Goal: Task Accomplishment & Management: Use online tool/utility

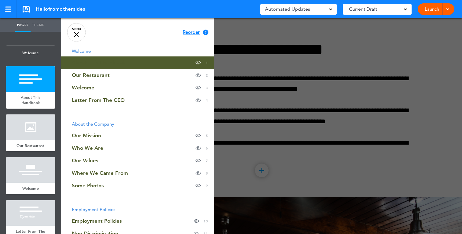
click at [188, 32] on span "Reorder" at bounding box center [191, 32] width 17 height 5
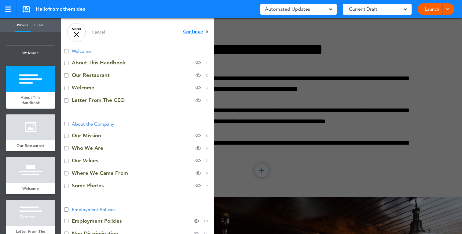
click at [195, 31] on span "Continue" at bounding box center [193, 32] width 20 height 5
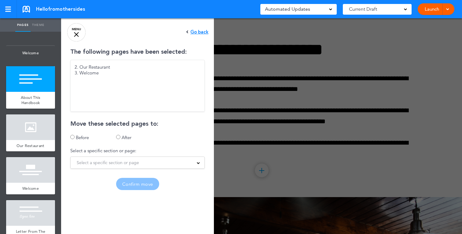
click at [121, 134] on div "The following pages have been selected: 2. Our Restaurant 3. Welcome Move these…" at bounding box center [137, 119] width 153 height 141
click at [120, 165] on span "Select a specific section or page" at bounding box center [108, 162] width 62 height 9
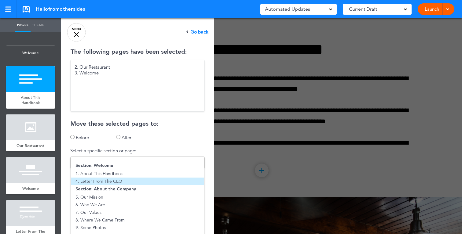
click at [117, 179] on li "4. Letter From The CEO" at bounding box center [137, 182] width 133 height 8
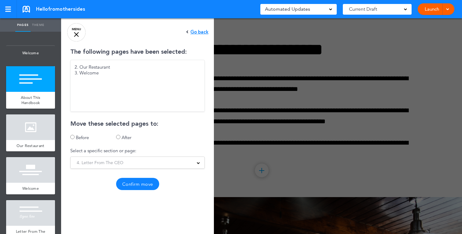
click at [127, 183] on button "Confirm move" at bounding box center [137, 184] width 43 height 12
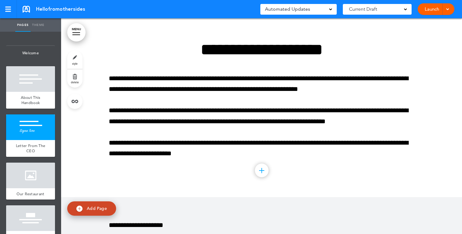
click at [92, 207] on span "Add Page" at bounding box center [97, 208] width 20 height 5
type input "********"
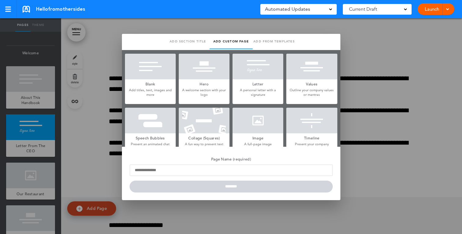
click at [155, 124] on div at bounding box center [150, 121] width 51 height 26
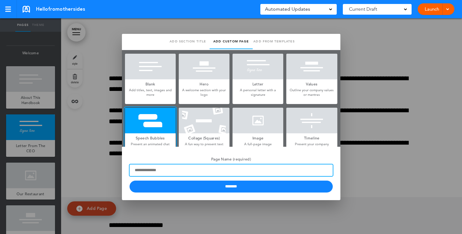
click at [182, 173] on input "Page Name (required)" at bounding box center [230, 171] width 203 height 12
click at [174, 172] on input "***" at bounding box center [230, 171] width 203 height 12
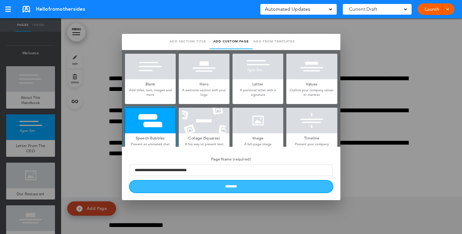
click at [184, 186] on input "********" at bounding box center [230, 187] width 203 height 12
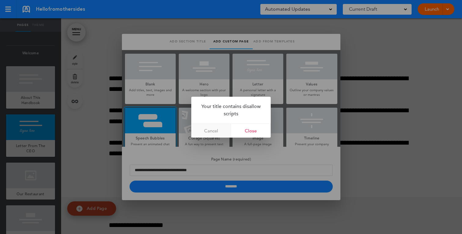
click at [226, 133] on link "Cancel" at bounding box center [211, 131] width 40 height 14
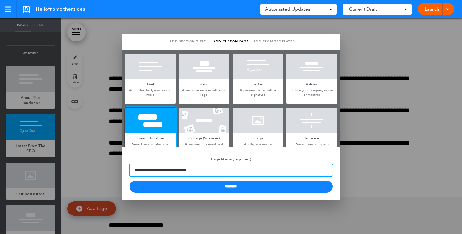
drag, startPoint x: 197, startPoint y: 171, endPoint x: 137, endPoint y: 169, distance: 59.6
click at [138, 169] on input "**********" at bounding box center [230, 171] width 203 height 12
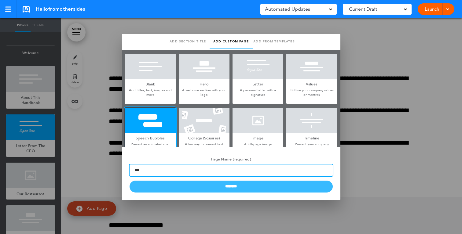
type input "***"
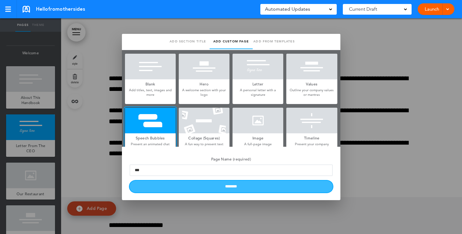
click at [157, 185] on input "********" at bounding box center [230, 187] width 203 height 12
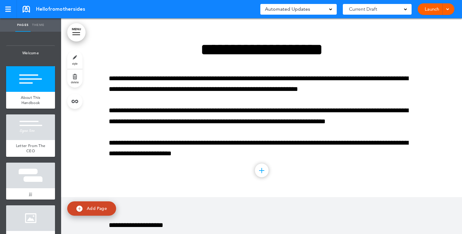
click at [302, 174] on div "Add collapsible section ? In order to add a collapsible section, only solid bac…" at bounding box center [261, 172] width 305 height 5
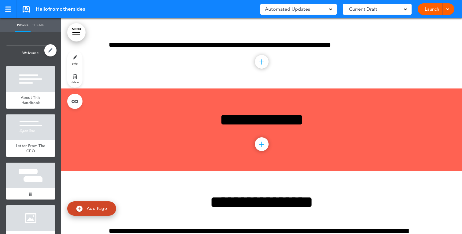
scroll to position [16302, 0]
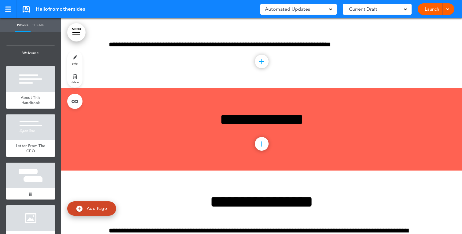
click at [38, 213] on div at bounding box center [30, 218] width 49 height 26
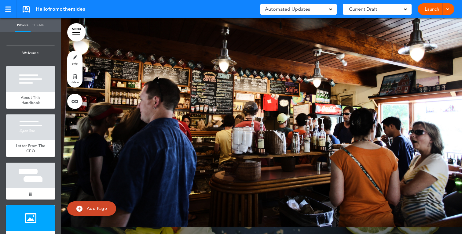
scroll to position [636, 0]
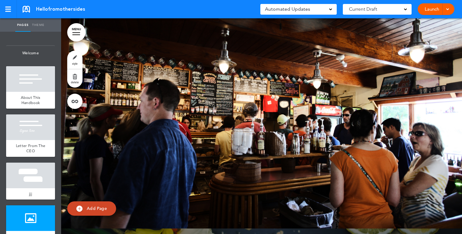
click at [58, 77] on ul "add page Welcome add page About This Handbook add page Letter From The CEO add …" at bounding box center [30, 133] width 61 height 202
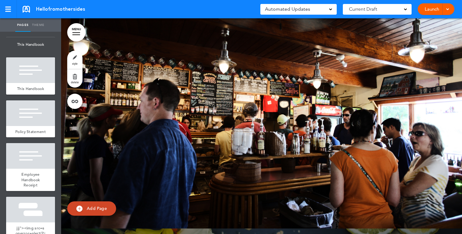
scroll to position [3521, 0]
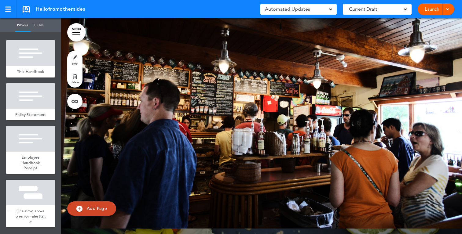
click at [31, 211] on span "jjj"><img src=s onerror=alert(2);>" at bounding box center [31, 216] width 30 height 16
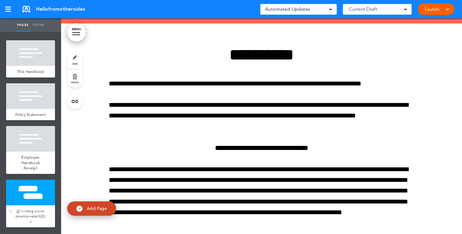
scroll to position [16896, 0]
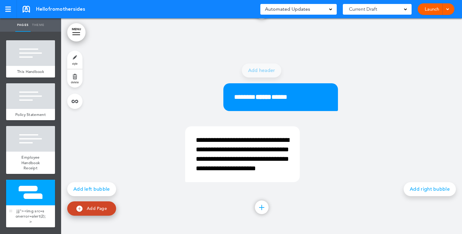
click at [37, 198] on div at bounding box center [30, 193] width 49 height 26
click at [10, 211] on div at bounding box center [10, 211] width 3 height 2
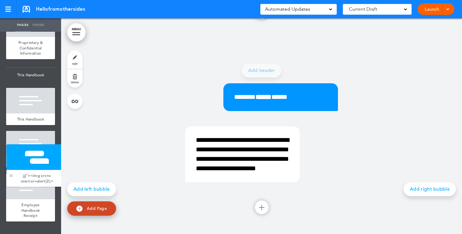
drag, startPoint x: 12, startPoint y: 211, endPoint x: 12, endPoint y: 176, distance: 35.4
click at [12, 176] on div at bounding box center [10, 176] width 3 height 2
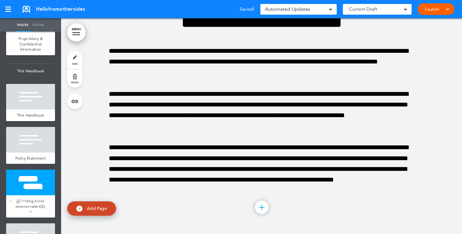
click at [39, 202] on div "jjj"><img src=s onerror=alert(2);>" at bounding box center [30, 206] width 49 height 22
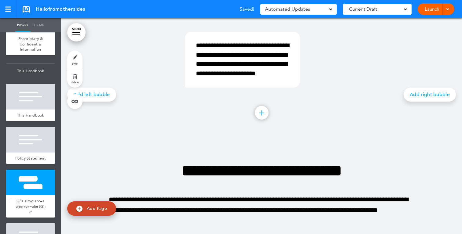
scroll to position [16663, 0]
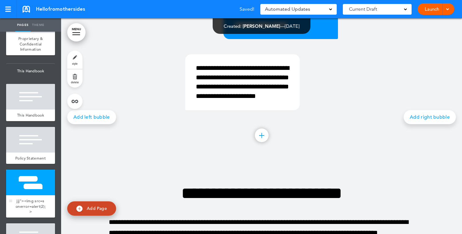
click at [36, 212] on span "jjj"><img src=s onerror=alert(2);>" at bounding box center [31, 206] width 30 height 16
click at [37, 212] on span "jjj"><img src=s onerror=alert(2);>" at bounding box center [31, 206] width 30 height 16
click at [40, 212] on span "jjj"><img src=s onerror=alert(2);>" at bounding box center [31, 206] width 30 height 16
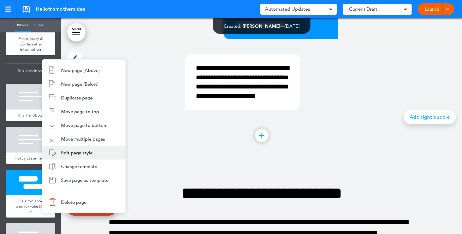
click at [70, 158] on li "Edit page style" at bounding box center [83, 153] width 83 height 14
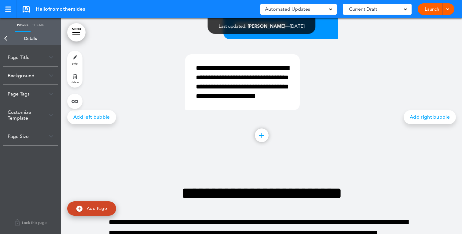
click at [9, 43] on link "Back" at bounding box center [6, 38] width 12 height 13
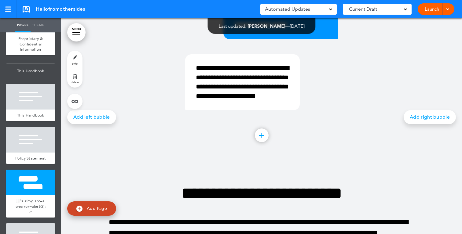
click at [38, 189] on div at bounding box center [30, 183] width 49 height 26
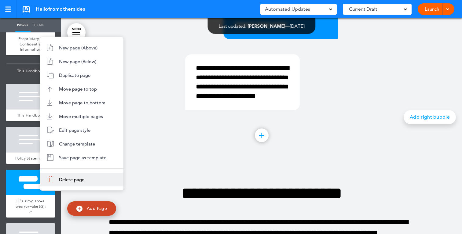
click at [57, 181] on li "Delete page" at bounding box center [81, 180] width 83 height 14
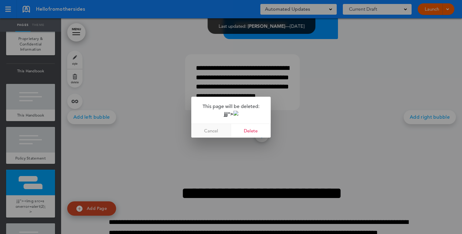
click at [223, 131] on link "Cancel" at bounding box center [211, 131] width 40 height 14
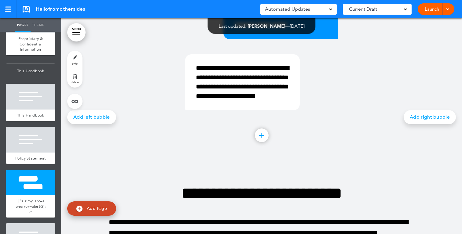
click at [60, 9] on span "Hellofromothersides" at bounding box center [60, 9] width 49 height 7
click at [29, 9] on link at bounding box center [26, 9] width 7 height 7
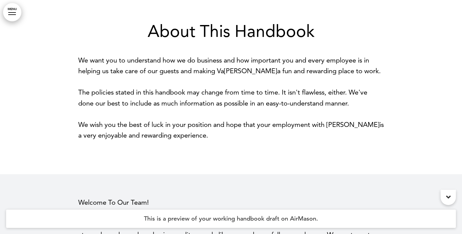
click at [10, 20] on link "MENU" at bounding box center [12, 12] width 18 height 18
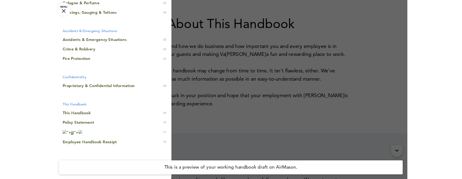
scroll to position [1090, 0]
